Goal: Find specific page/section: Find specific page/section

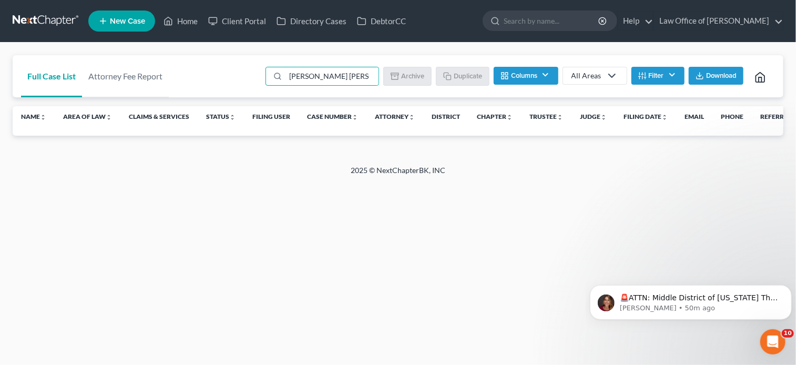
type input "[PERSON_NAME] [PERSON_NAME]"
drag, startPoint x: 358, startPoint y: 74, endPoint x: 219, endPoint y: 87, distance: 139.4
click at [219, 87] on div "Full Case List Attorney Fee Report [PERSON_NAME] [PERSON_NAME] Batch Download A…" at bounding box center [398, 76] width 771 height 43
paste input "[PERSON_NAME]"
type input "A"
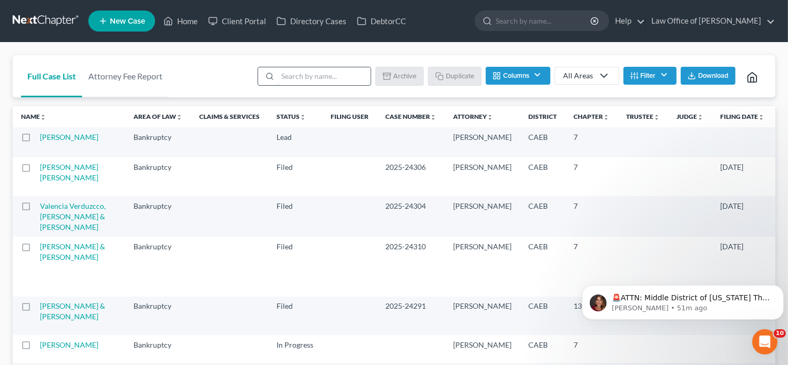
paste input "[PERSON_NAME]"
type input "[PERSON_NAME]"
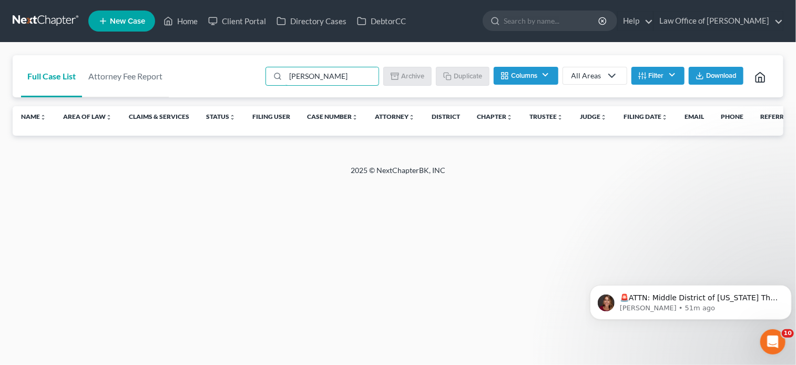
drag, startPoint x: 316, startPoint y: 78, endPoint x: 265, endPoint y: 83, distance: 50.7
click at [265, 83] on ul "[PERSON_NAME] Batch Download Archive Un-archive Duplicate Columns Attorney Case…" at bounding box center [519, 77] width 512 height 25
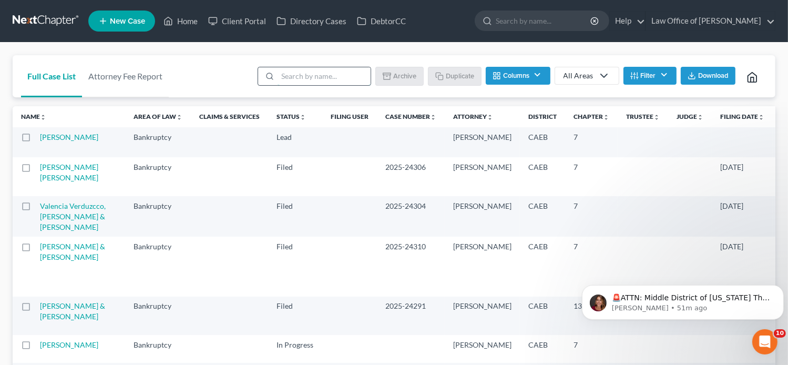
paste input "[PERSON_NAME] [PERSON_NAME]"
type input "[PERSON_NAME] [PERSON_NAME]"
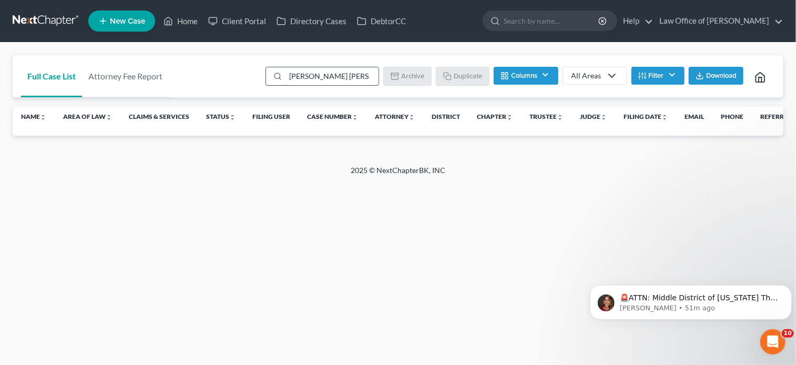
drag, startPoint x: 339, startPoint y: 78, endPoint x: 273, endPoint y: 76, distance: 65.2
click at [273, 76] on div "[PERSON_NAME] [PERSON_NAME]" at bounding box center [323, 76] width 114 height 19
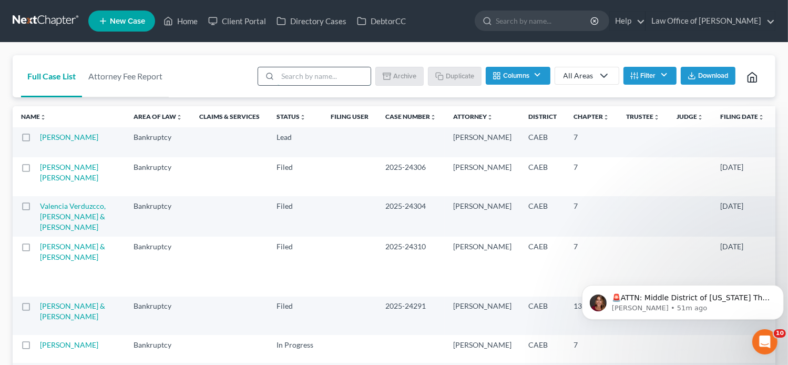
paste input "[PERSON_NAME]"
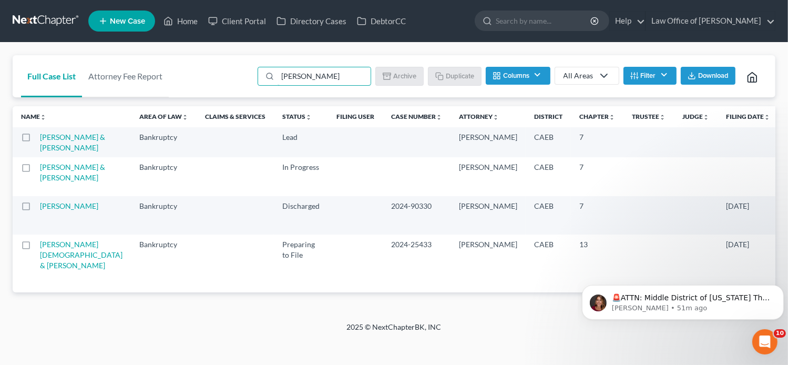
type input "[PERSON_NAME]"
drag, startPoint x: 320, startPoint y: 76, endPoint x: 216, endPoint y: 86, distance: 104.1
click at [216, 86] on div "Full Case List Attorney Fee Report [PERSON_NAME] Download Archive Un-archive Du…" at bounding box center [394, 76] width 763 height 43
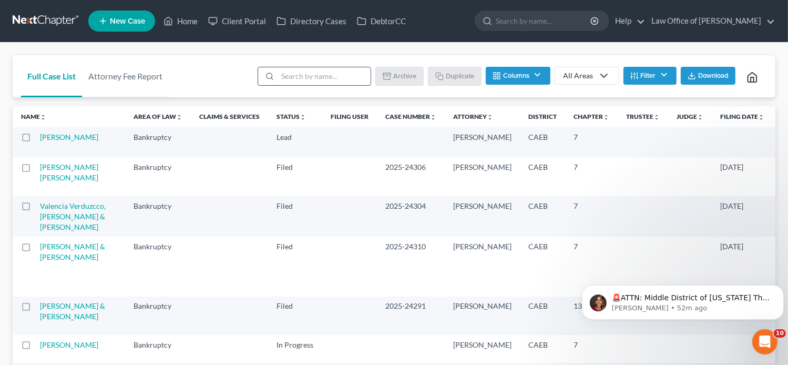
click at [314, 73] on input "search" at bounding box center [324, 76] width 93 height 18
paste input "Moles"
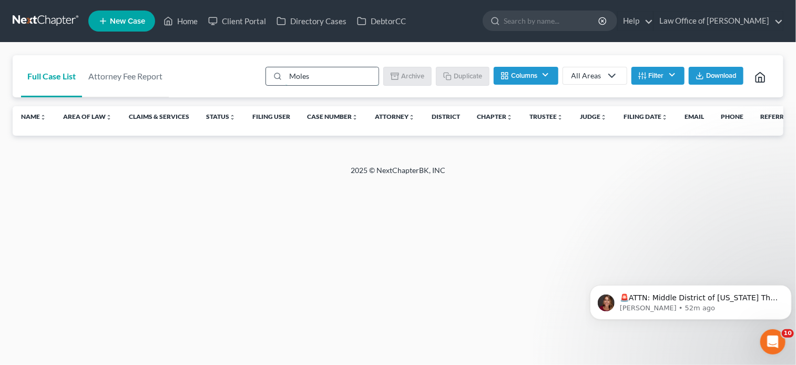
type input "Moles"
drag, startPoint x: 342, startPoint y: 74, endPoint x: 200, endPoint y: 85, distance: 141.9
click at [200, 85] on div "Full Case List Attorney Fee Report Moles Batch Download Archive Un-archive Dupl…" at bounding box center [398, 76] width 771 height 43
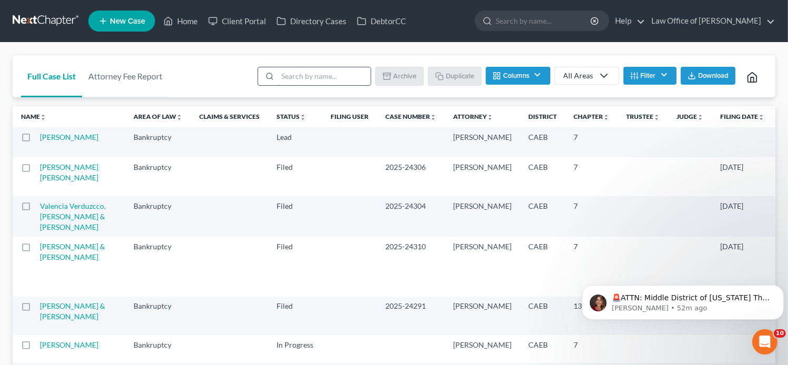
paste input "[PERSON_NAME]"
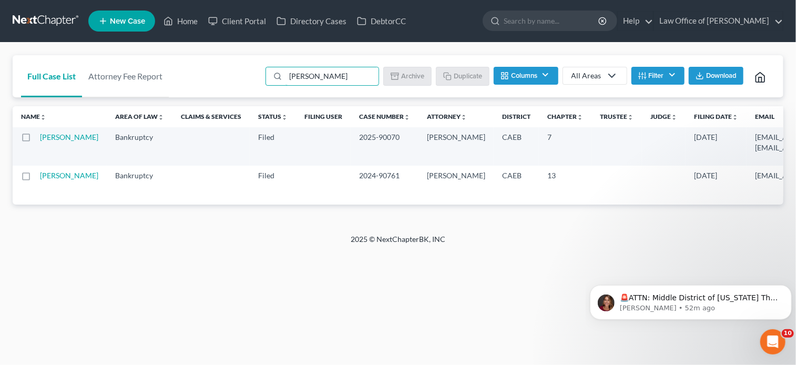
type input "[PERSON_NAME]"
drag, startPoint x: 326, startPoint y: 72, endPoint x: 271, endPoint y: 75, distance: 54.8
click at [273, 75] on div "[PERSON_NAME]" at bounding box center [323, 76] width 114 height 19
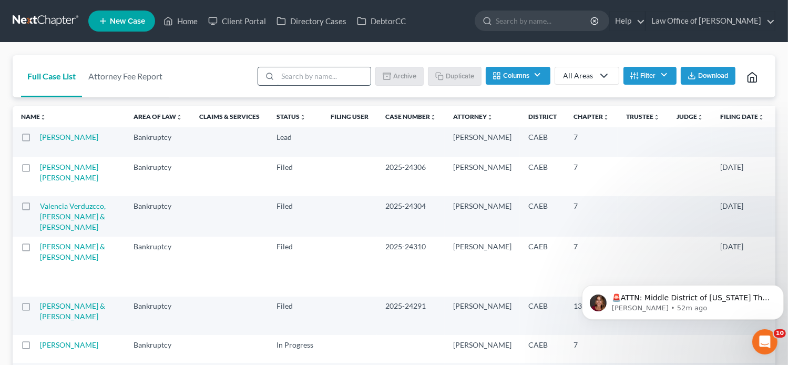
paste input "[PERSON_NAME],"
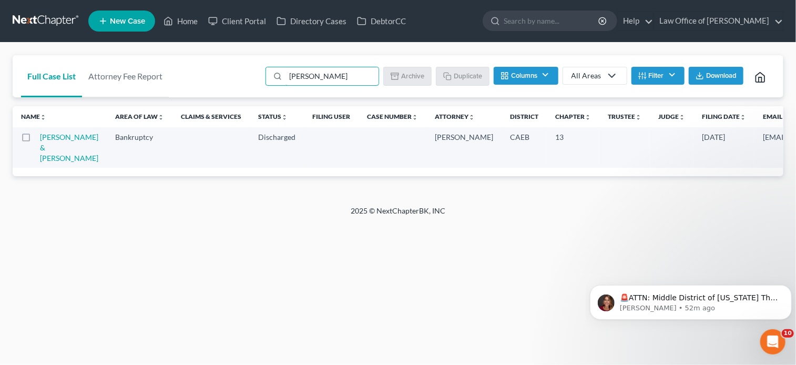
type input "[PERSON_NAME]"
click at [48, 159] on link "[PERSON_NAME] & [PERSON_NAME]" at bounding box center [69, 148] width 58 height 30
select select "1"
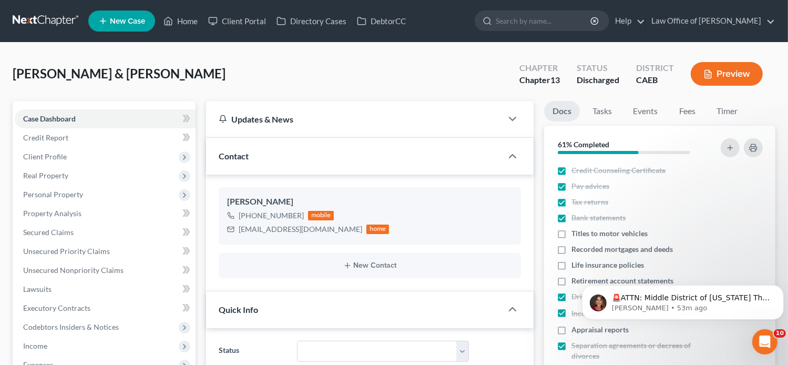
click at [768, 95] on div "[PERSON_NAME] & [PERSON_NAME] Upgraded Chapter Chapter 13 Status Discharged Dis…" at bounding box center [394, 78] width 763 height 46
click at [197, 14] on link "Home" at bounding box center [180, 21] width 45 height 19
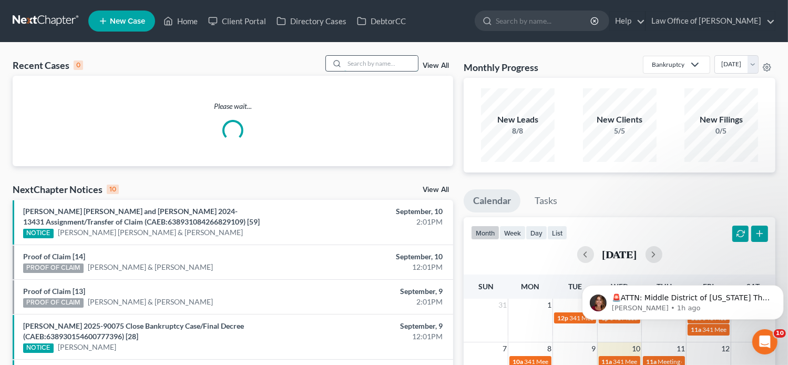
click at [371, 66] on input "search" at bounding box center [381, 63] width 74 height 15
paste input "Juarezsmith"
type input "Juarezsmith"
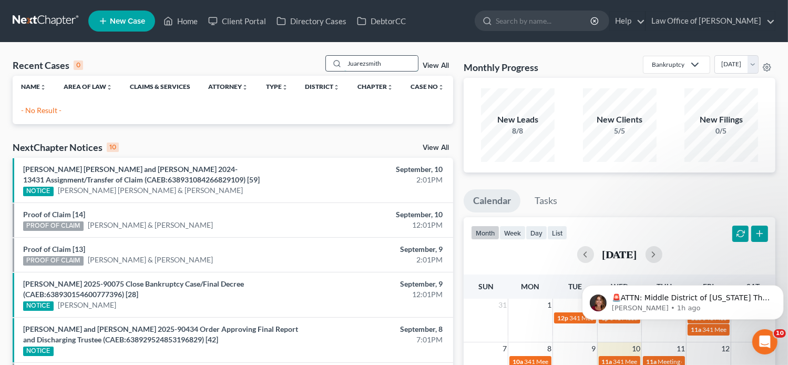
drag, startPoint x: 396, startPoint y: 62, endPoint x: 324, endPoint y: 63, distance: 71.5
click at [326, 63] on div "Juarezsmith" at bounding box center [373, 63] width 94 height 16
